Goal: Transaction & Acquisition: Purchase product/service

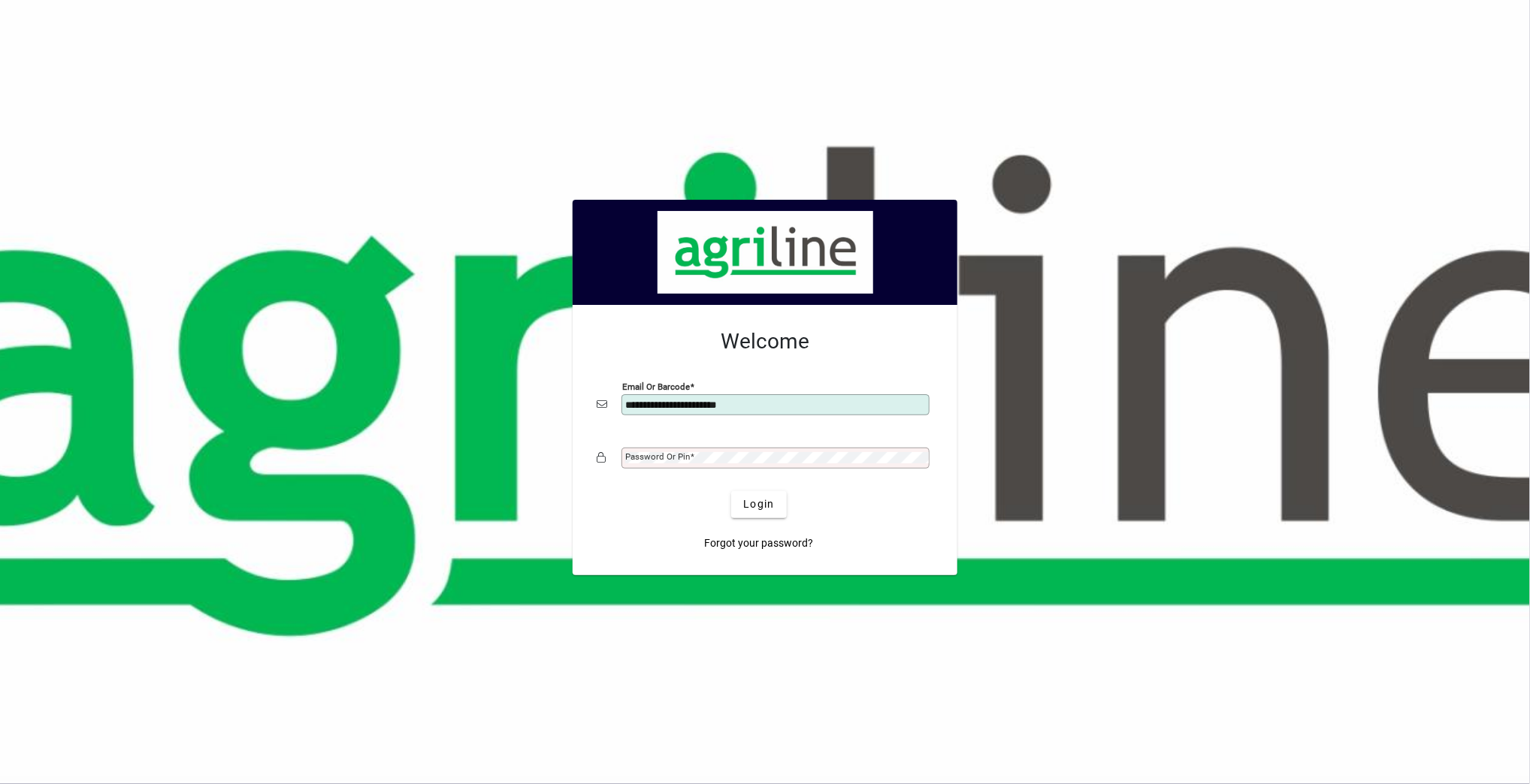
type input "**********"
click at [746, 484] on span "Login" at bounding box center [758, 504] width 31 height 16
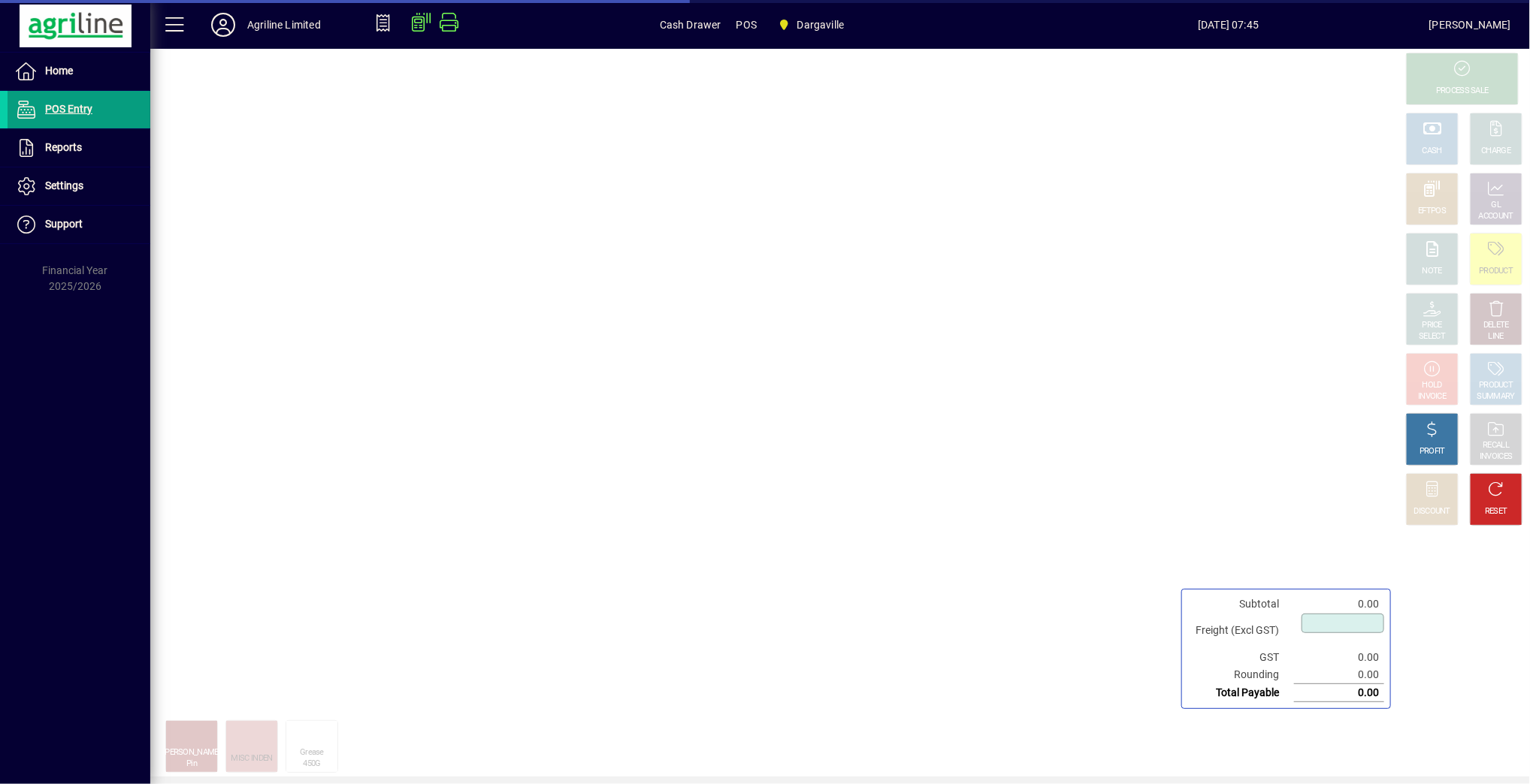
type input "****"
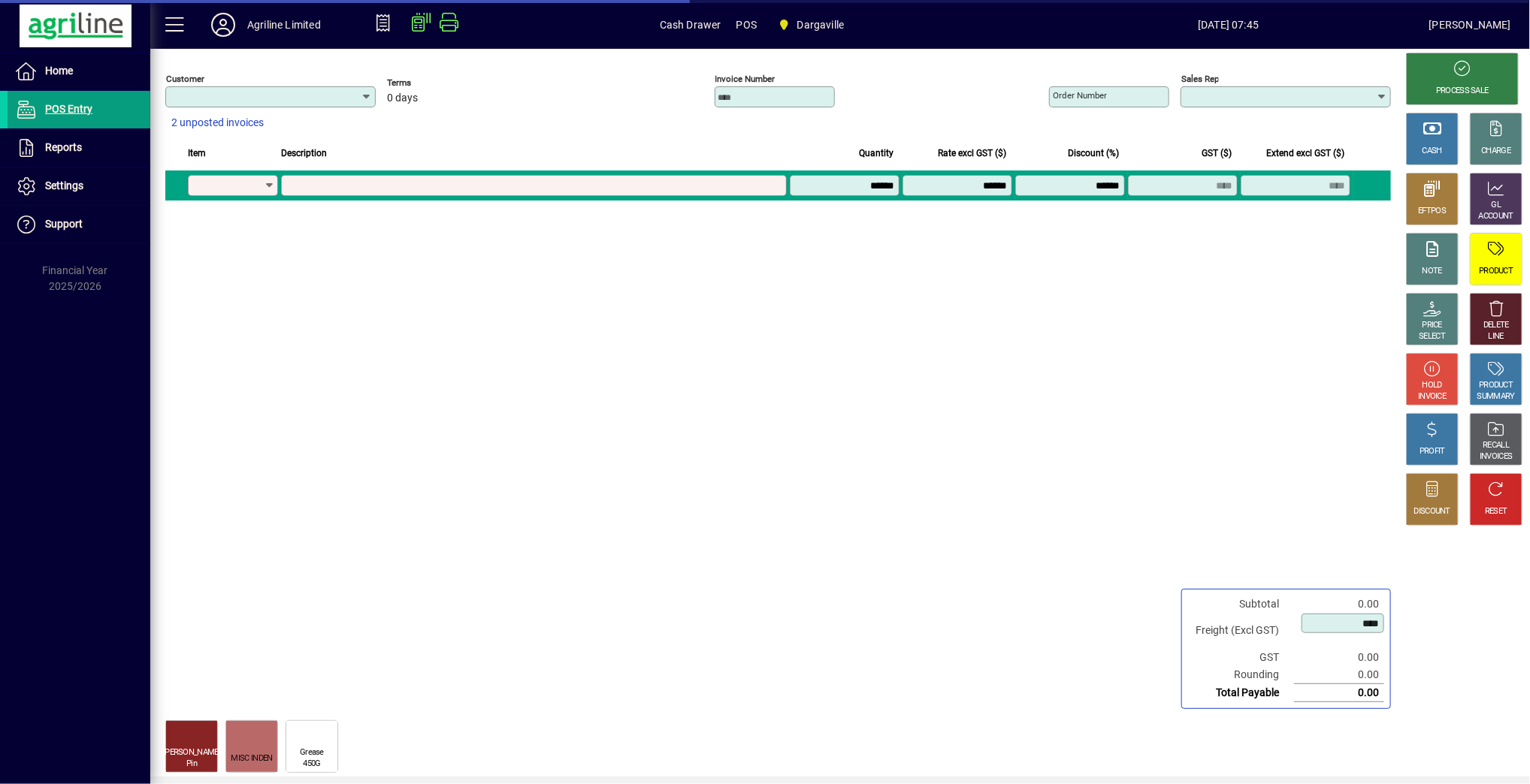
type input "**********"
